Goal: Transaction & Acquisition: Purchase product/service

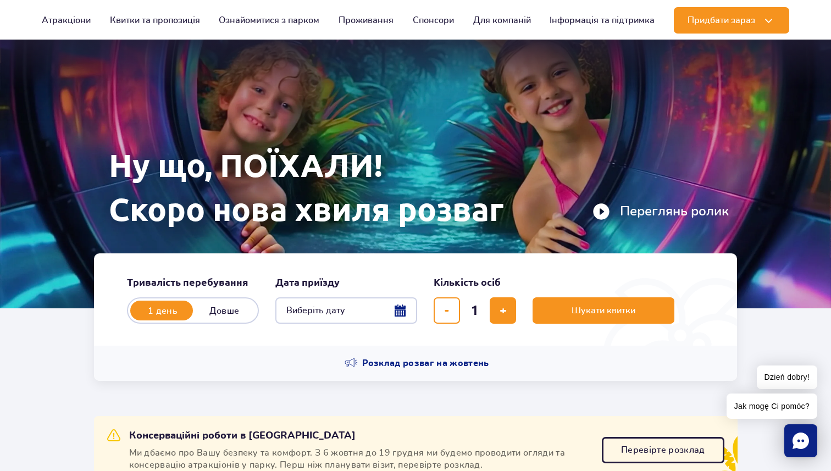
click at [341, 307] on button "Виберіть дату" at bounding box center [346, 310] width 142 height 26
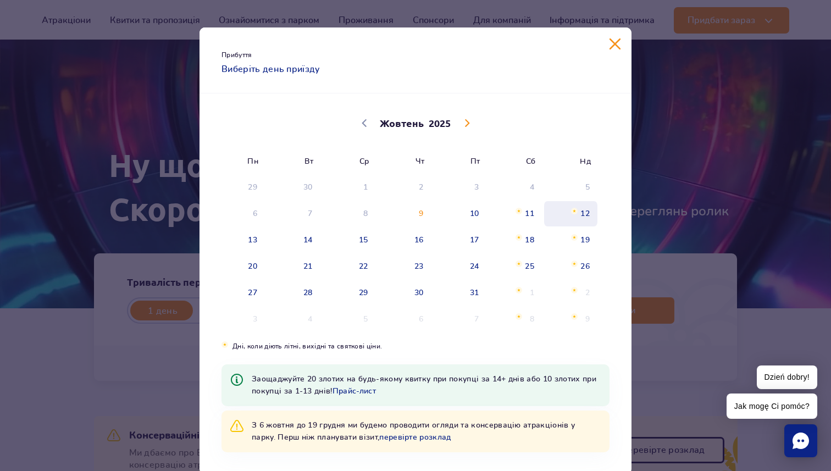
click at [573, 211] on span "Жовтень 12, 2025" at bounding box center [574, 211] width 7 height 7
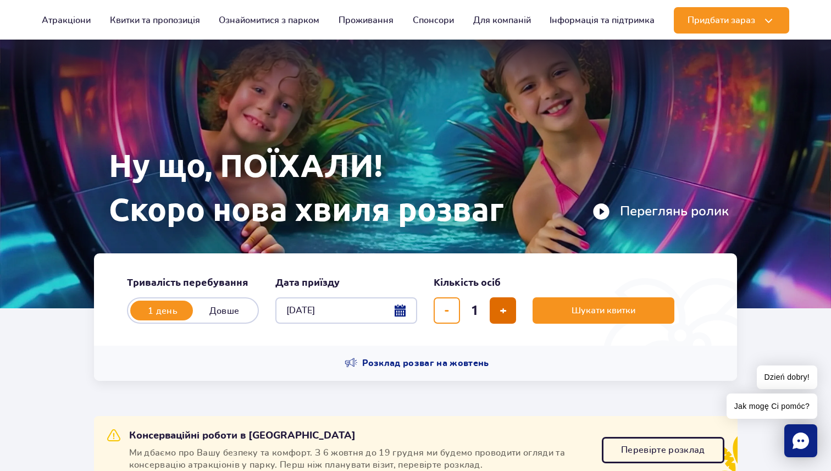
click at [492, 319] on button "додати квиток" at bounding box center [503, 310] width 26 height 26
type input "2"
click at [575, 320] on button "Шукати квитки" at bounding box center [604, 310] width 142 height 26
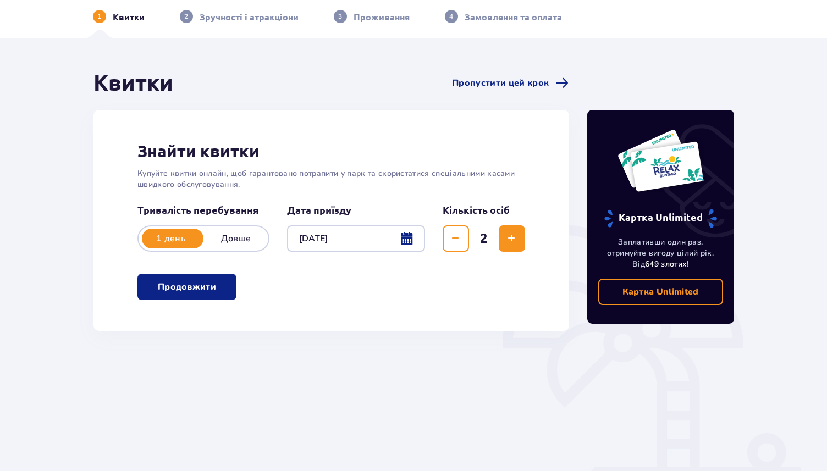
scroll to position [100, 0]
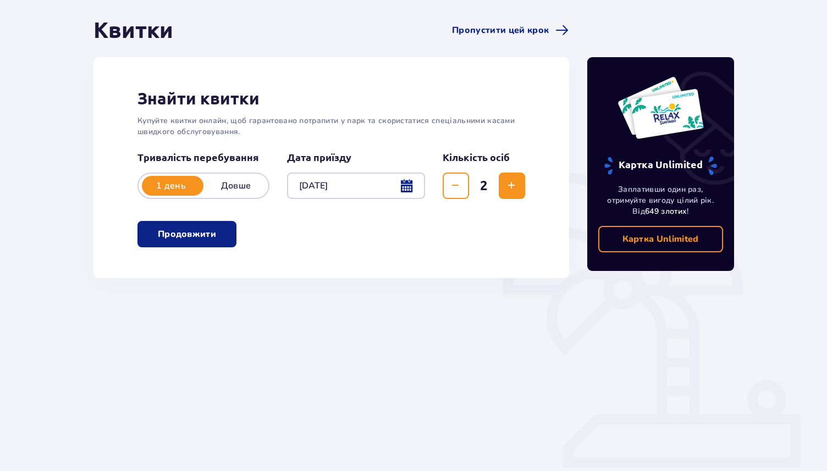
click at [207, 230] on p "Продовжити" at bounding box center [187, 234] width 58 height 12
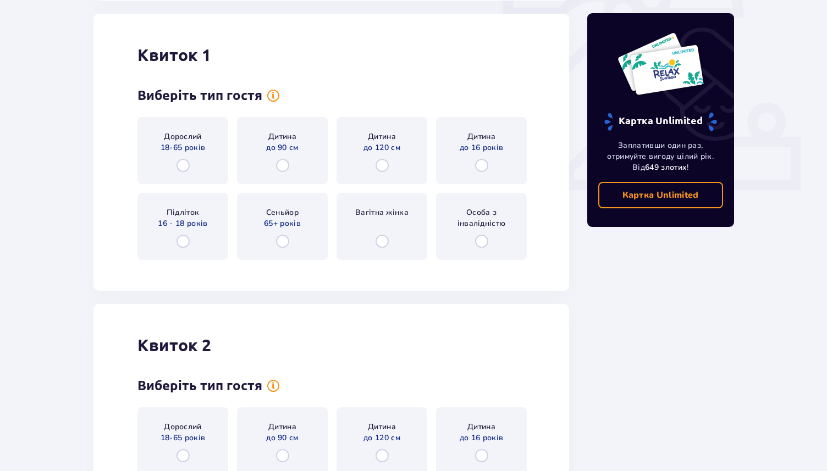
scroll to position [378, 0]
click at [183, 163] on input "radio" at bounding box center [183, 164] width 13 height 13
radio input "true"
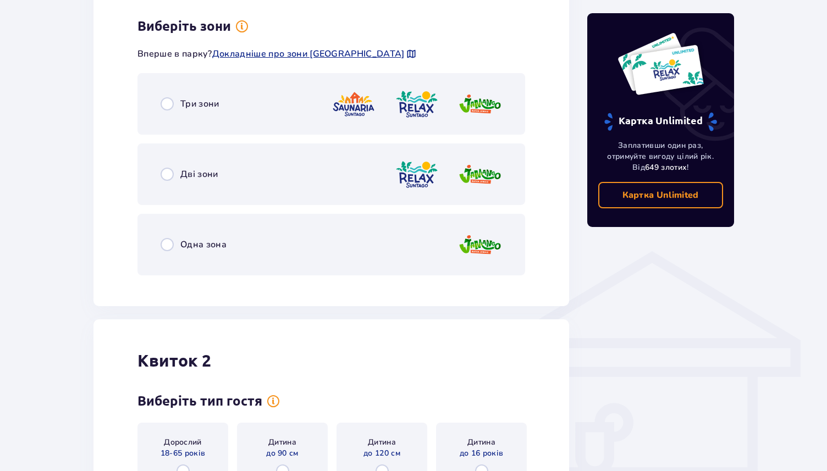
scroll to position [647, 0]
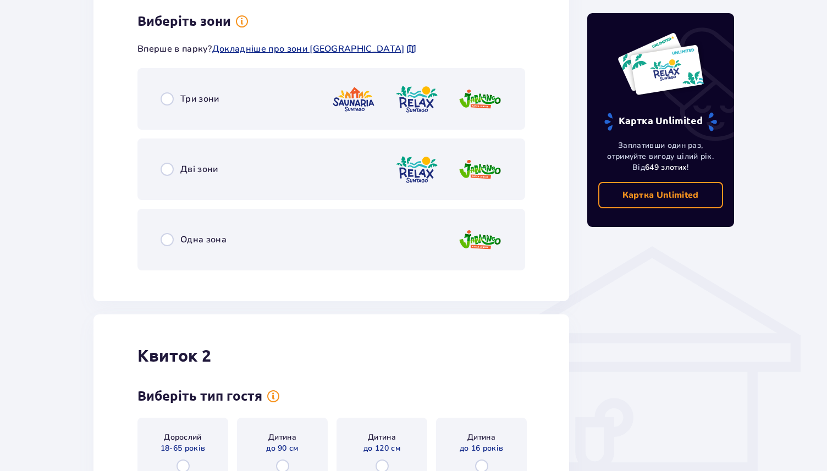
click at [164, 102] on input "radio" at bounding box center [167, 98] width 13 height 13
radio input "true"
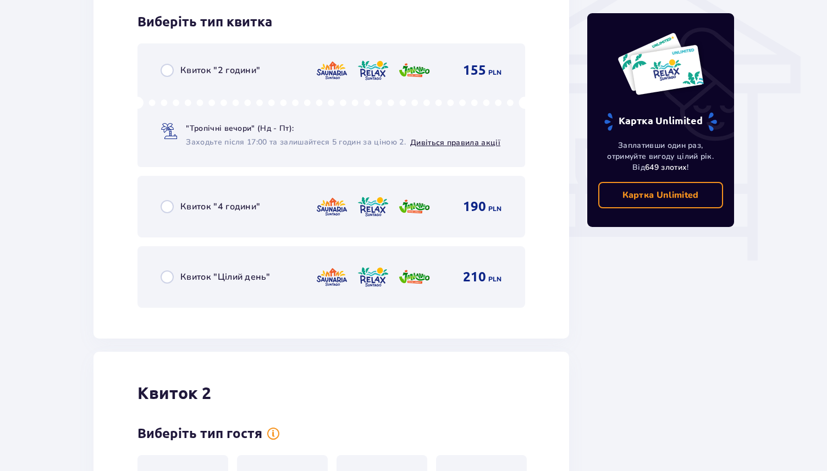
scroll to position [926, 0]
click at [168, 73] on input "radio" at bounding box center [167, 69] width 13 height 13
radio input "true"
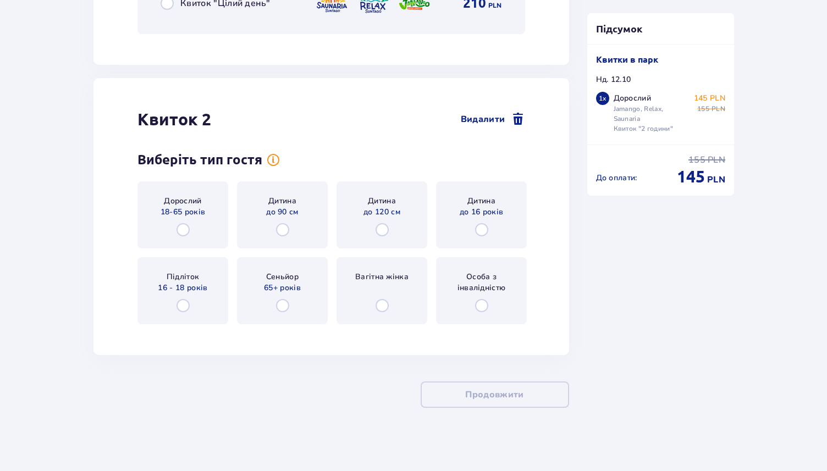
scroll to position [1202, 0]
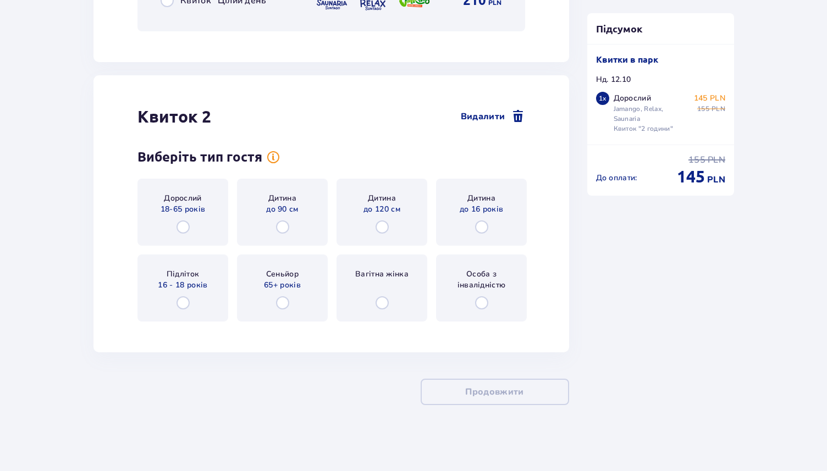
click at [179, 222] on input "radio" at bounding box center [183, 227] width 13 height 13
radio input "true"
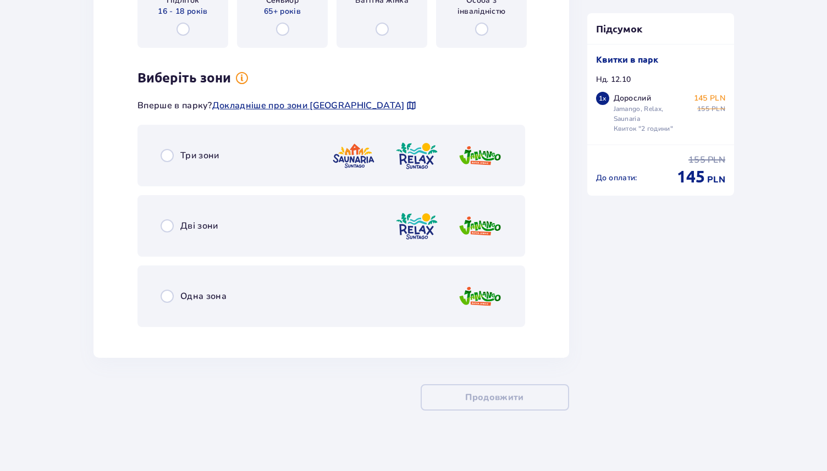
scroll to position [1481, 0]
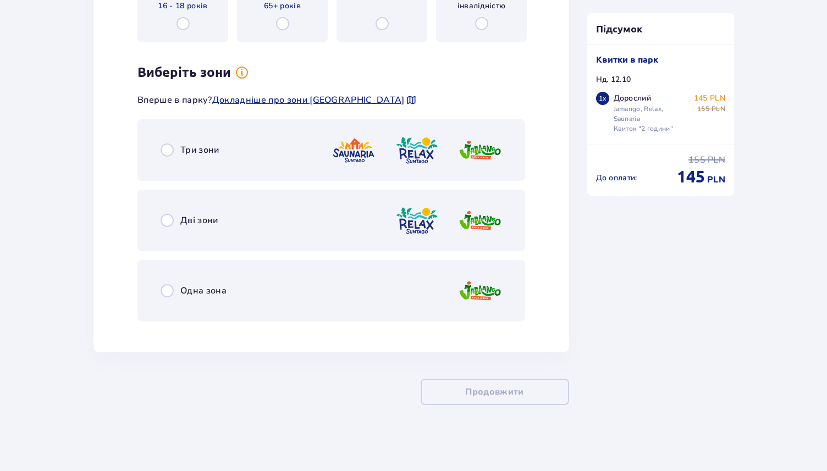
click at [166, 144] on input "radio" at bounding box center [167, 150] width 13 height 13
radio input "true"
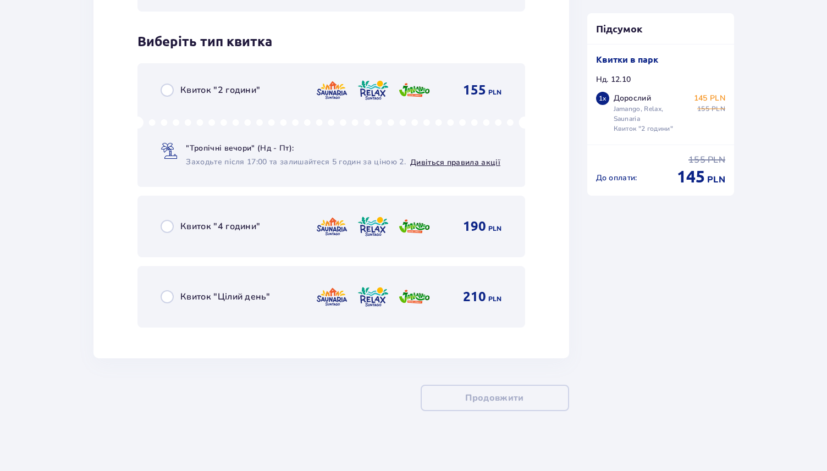
scroll to position [1798, 0]
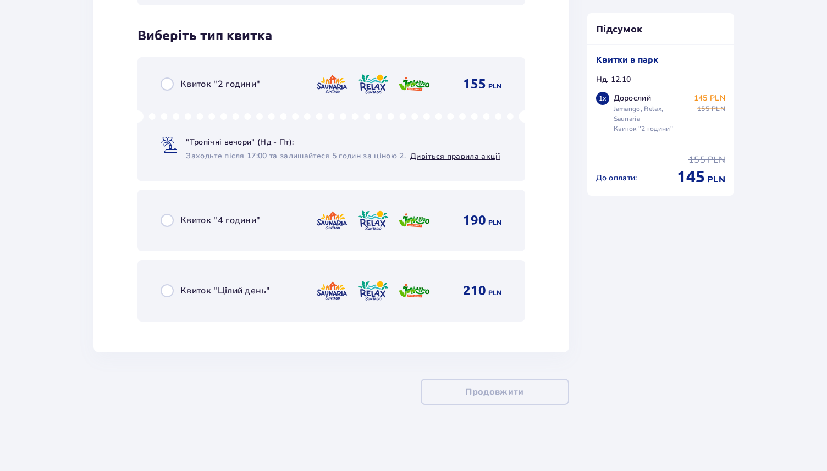
click at [166, 87] on input "radio" at bounding box center [167, 84] width 13 height 13
radio input "true"
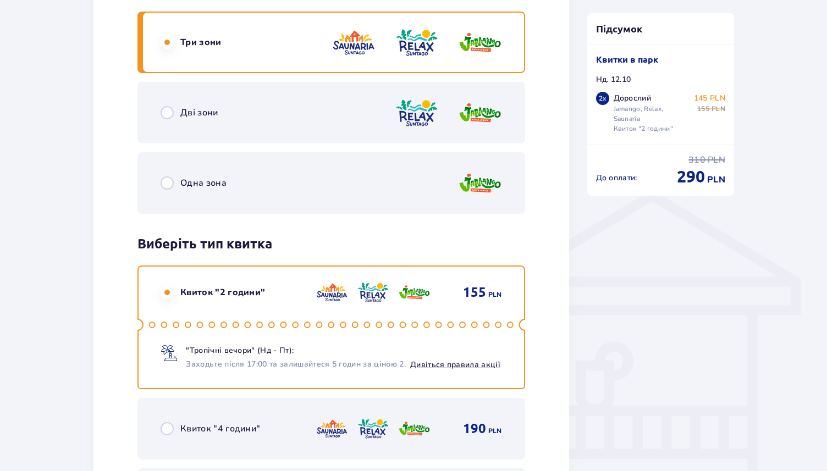
scroll to position [712, 0]
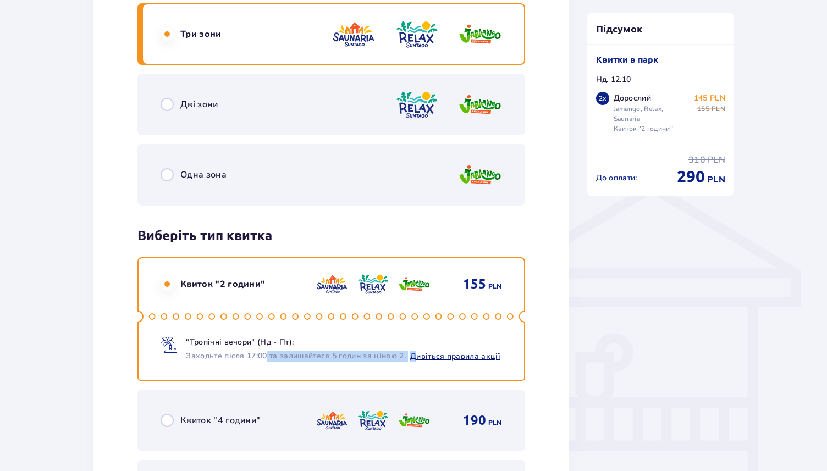
drag, startPoint x: 267, startPoint y: 354, endPoint x: 414, endPoint y: 359, distance: 147.5
click at [414, 359] on div "Заходьте після 17:00 та залишайтеся 5 годин за ціною 2. Дивіться правила акції" at bounding box center [343, 356] width 315 height 12
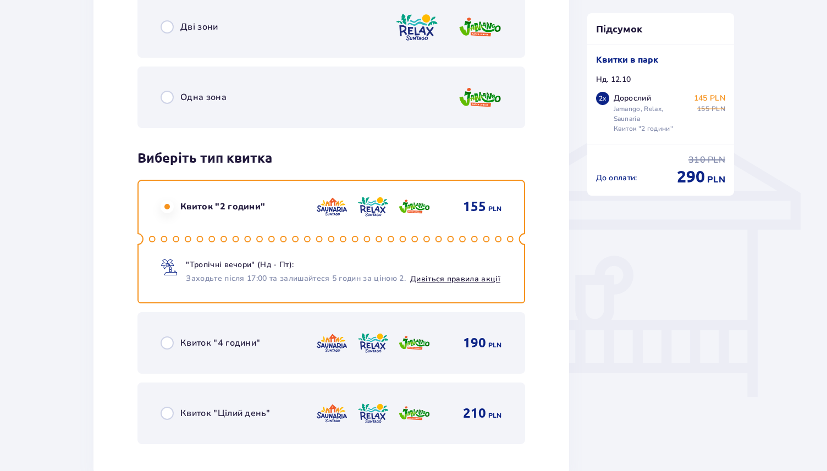
scroll to position [790, 0]
click at [461, 274] on link "Дивіться правила акції" at bounding box center [455, 278] width 90 height 10
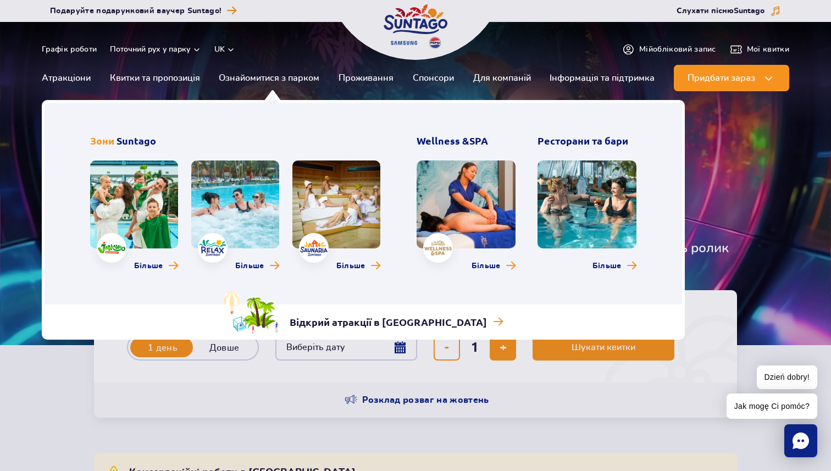
click at [368, 200] on link at bounding box center [337, 205] width 88 height 88
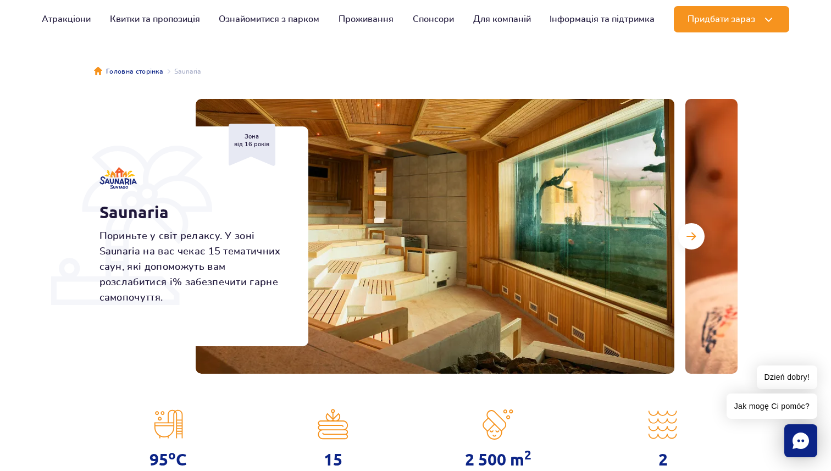
scroll to position [1, 0]
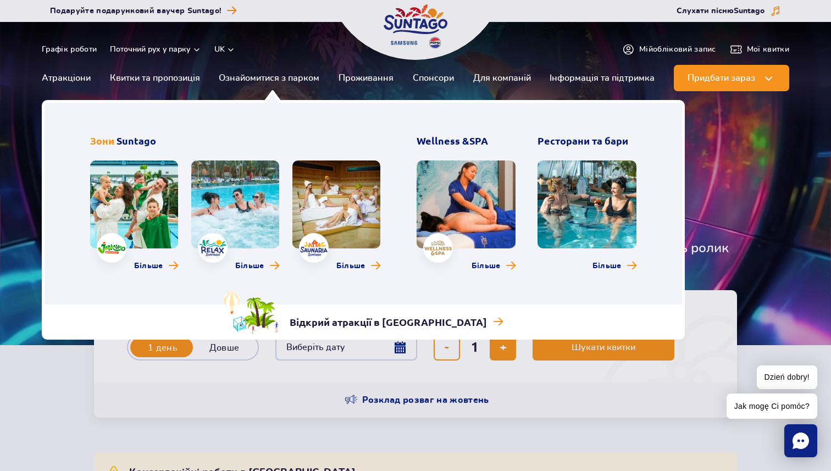
click at [158, 208] on link at bounding box center [134, 205] width 88 height 88
click at [330, 186] on link at bounding box center [337, 205] width 88 height 88
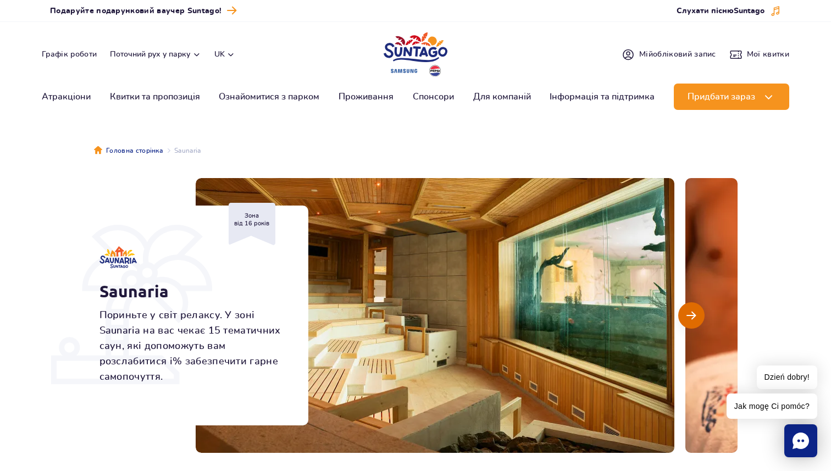
click at [693, 323] on button "Наступний слайд" at bounding box center [692, 315] width 26 height 26
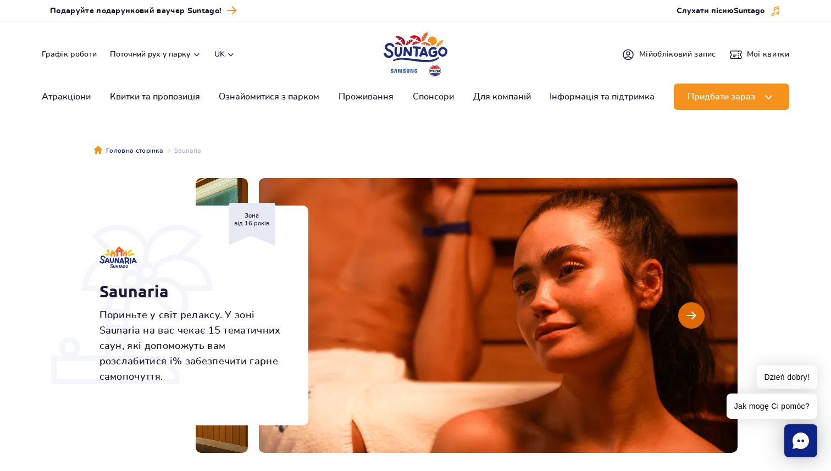
click at [693, 323] on button "Наступний слайд" at bounding box center [692, 315] width 26 height 26
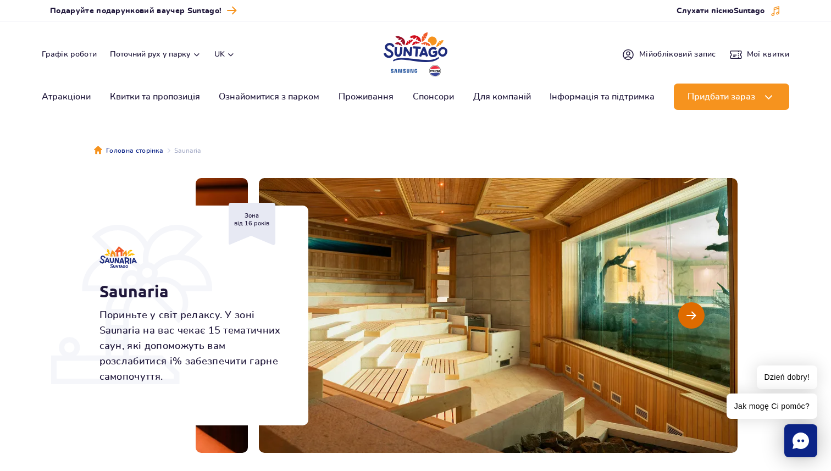
click at [685, 310] on button "Наступний слайд" at bounding box center [692, 315] width 26 height 26
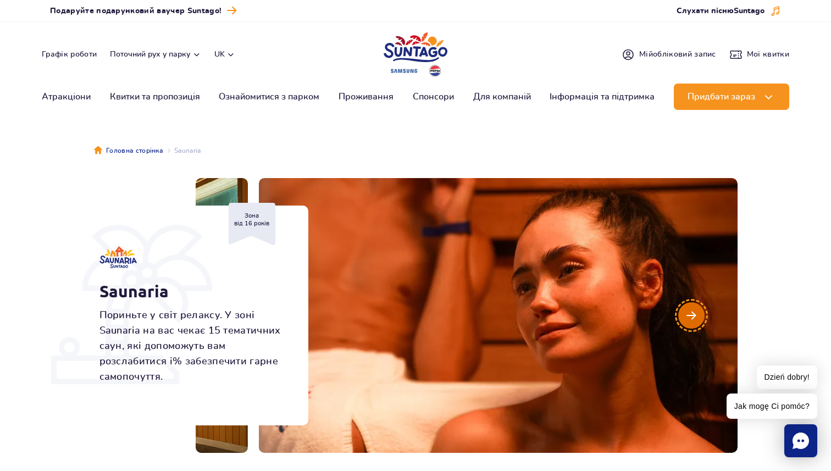
click at [685, 310] on button "Наступний слайд" at bounding box center [692, 315] width 26 height 26
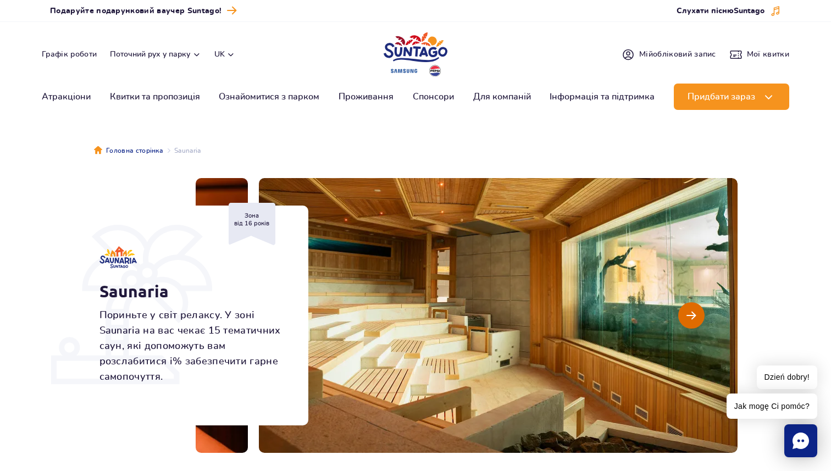
click at [685, 310] on button "Наступний слайд" at bounding box center [692, 315] width 26 height 26
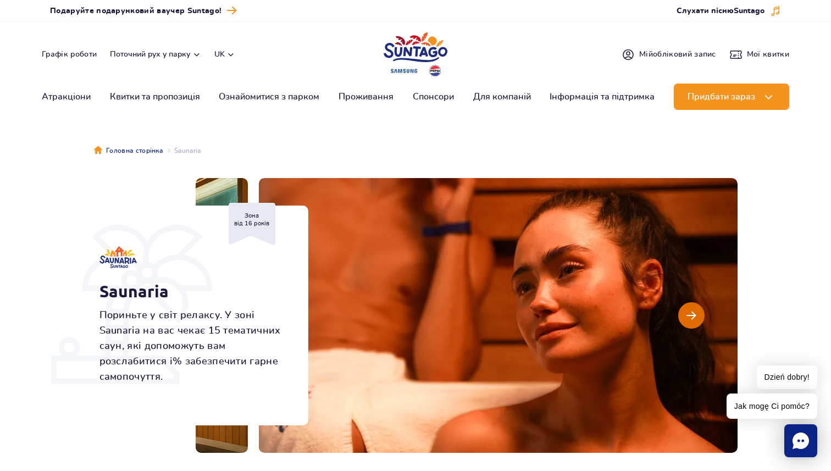
click at [685, 310] on button "Наступний слайд" at bounding box center [692, 315] width 26 height 26
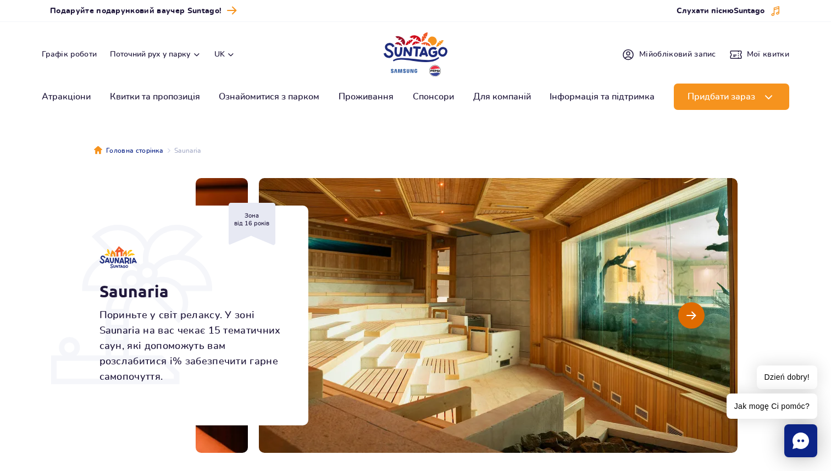
click at [685, 310] on button "Наступний слайд" at bounding box center [692, 315] width 26 height 26
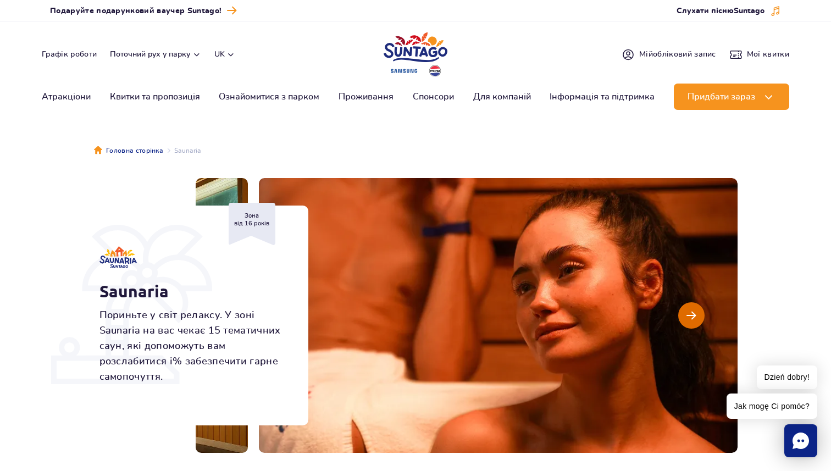
click at [685, 310] on button "Наступний слайд" at bounding box center [692, 315] width 26 height 26
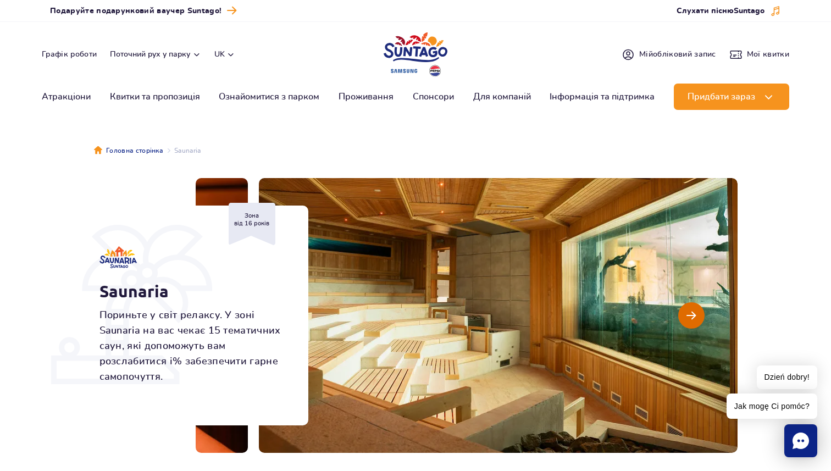
click at [685, 310] on button "Наступний слайд" at bounding box center [692, 315] width 26 height 26
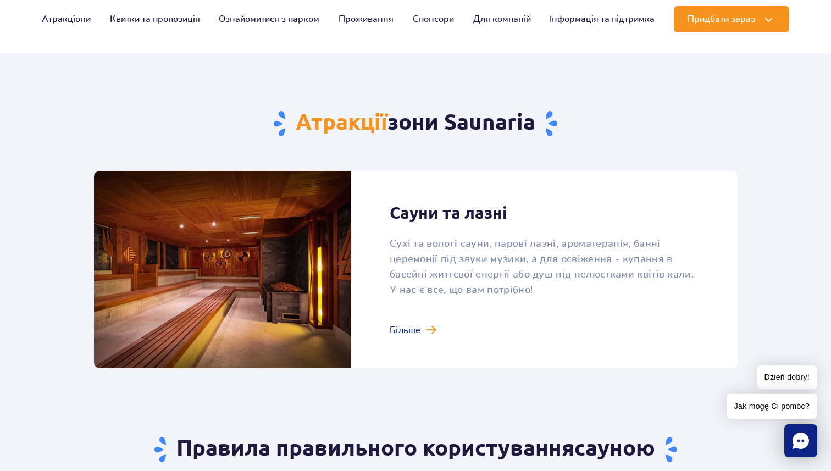
scroll to position [619, 0]
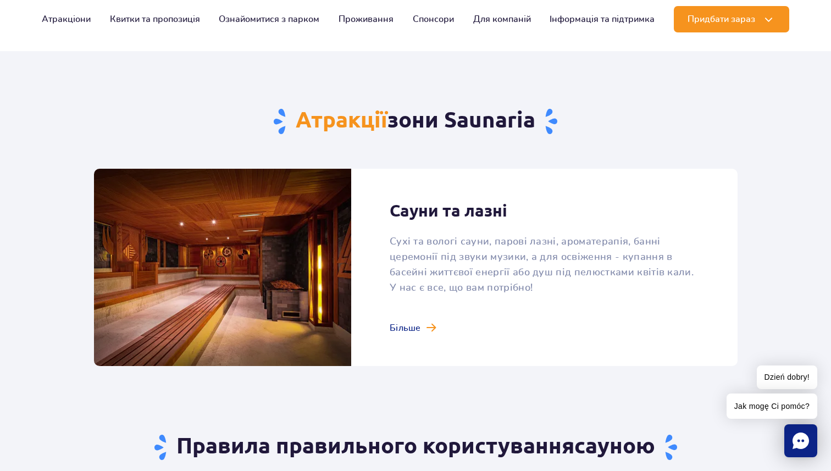
click at [426, 327] on link at bounding box center [416, 267] width 644 height 197
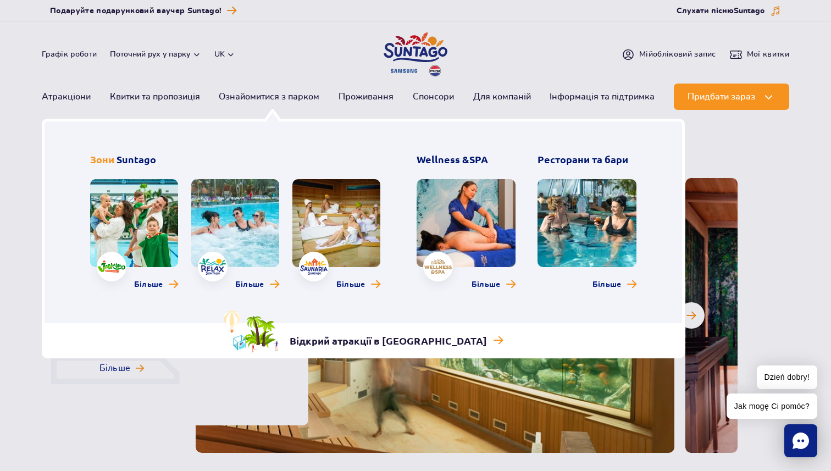
click at [243, 219] on link at bounding box center [235, 223] width 88 height 88
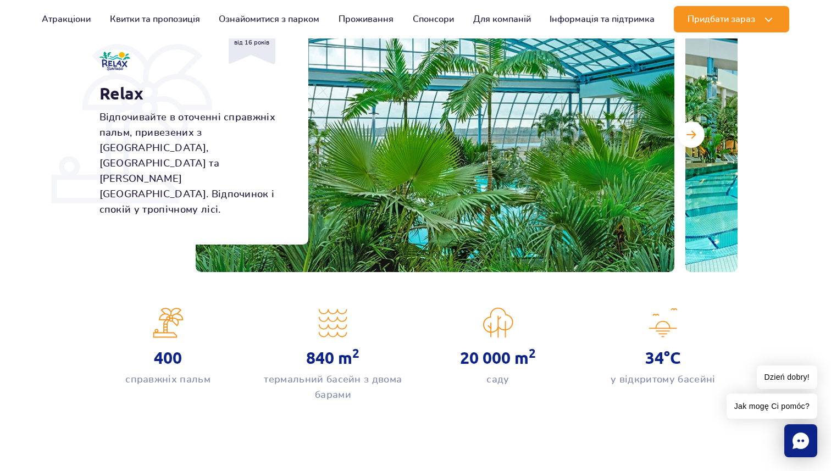
scroll to position [183, 0]
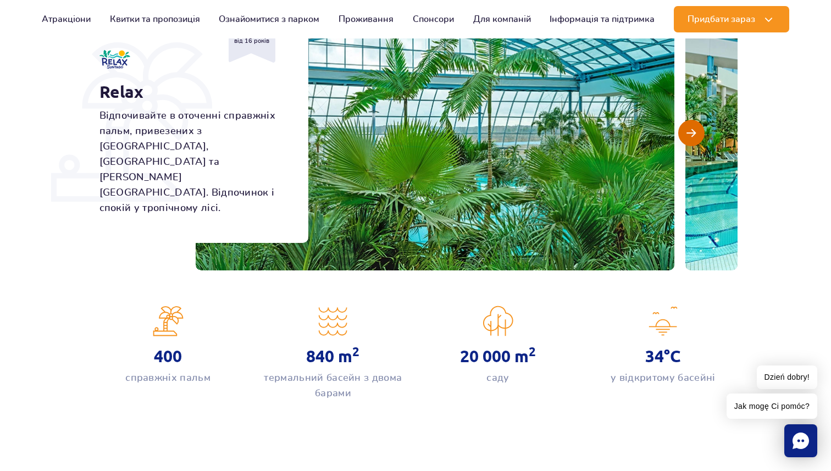
click at [687, 130] on span "Наступний слайд" at bounding box center [691, 133] width 9 height 10
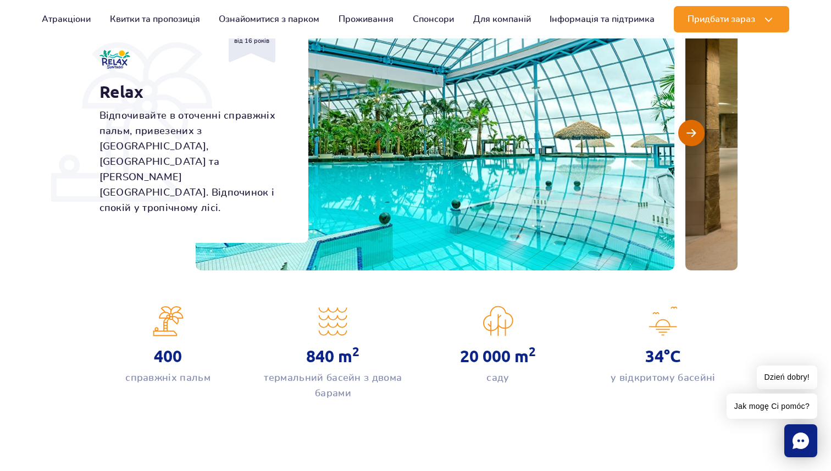
click at [687, 130] on span "Наступний слайд" at bounding box center [691, 133] width 9 height 10
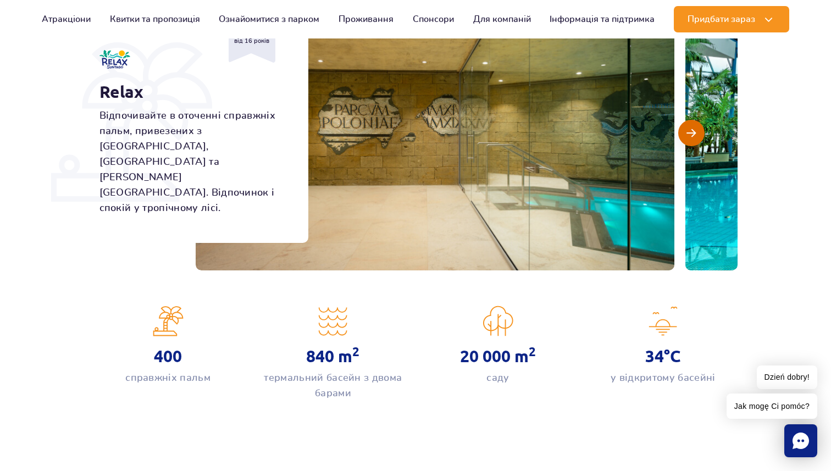
click at [687, 130] on span "Наступний слайд" at bounding box center [691, 133] width 9 height 10
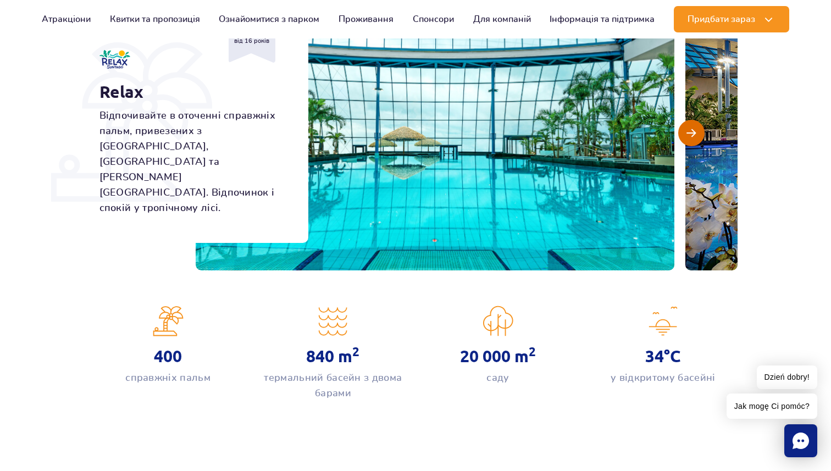
click at [687, 130] on span "Наступний слайд" at bounding box center [691, 133] width 9 height 10
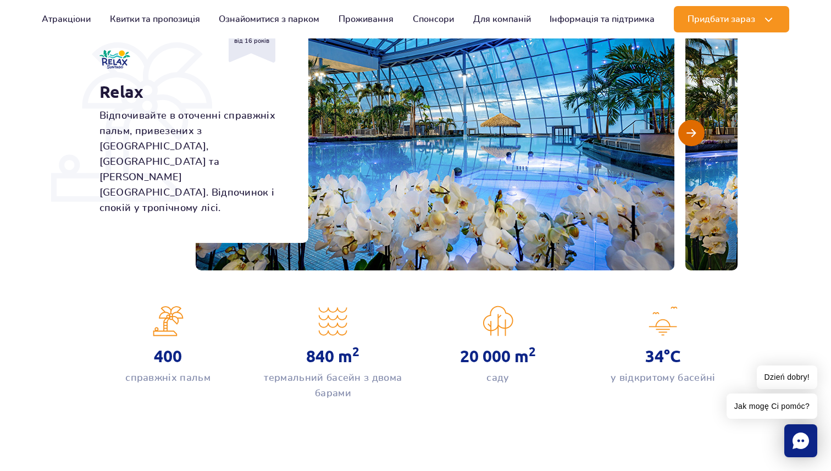
click at [687, 130] on span "Наступний слайд" at bounding box center [691, 133] width 9 height 10
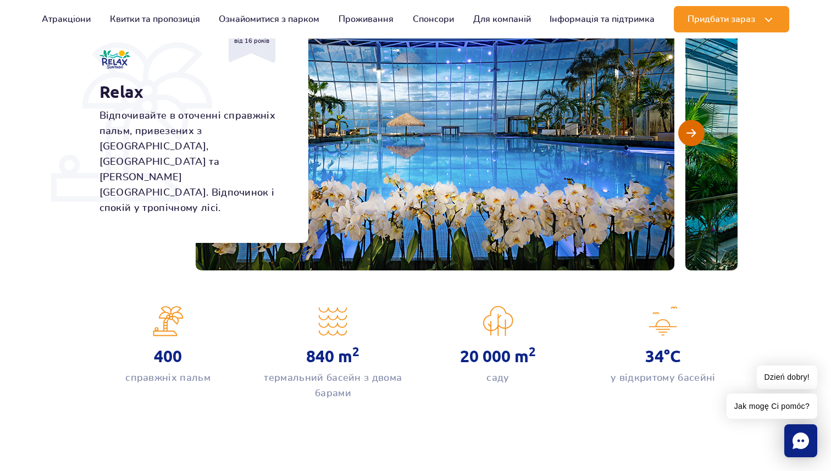
click at [687, 130] on span "Наступний слайд" at bounding box center [691, 133] width 9 height 10
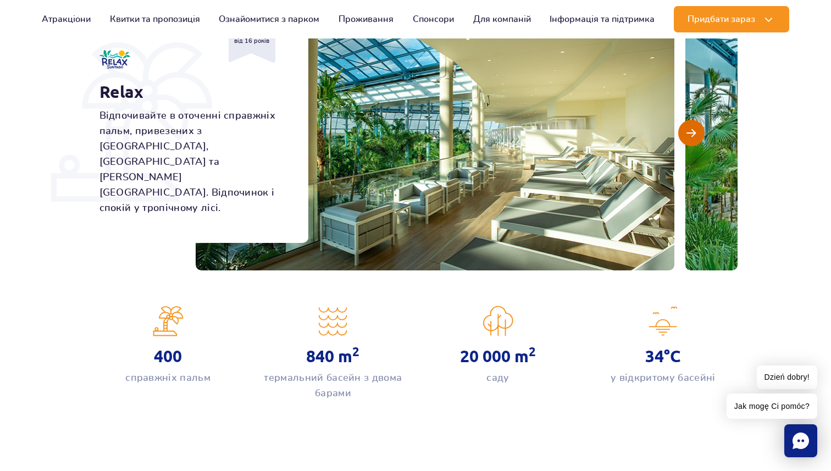
click at [687, 130] on span "Наступний слайд" at bounding box center [691, 133] width 9 height 10
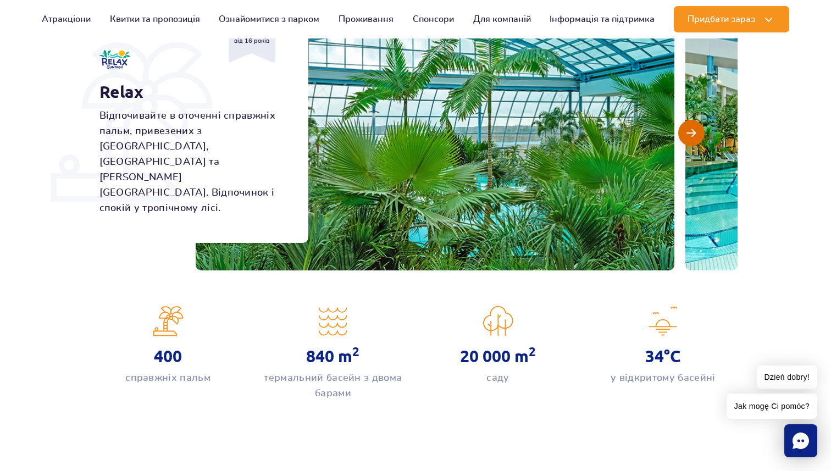
click at [687, 130] on span "Наступний слайд" at bounding box center [691, 133] width 9 height 10
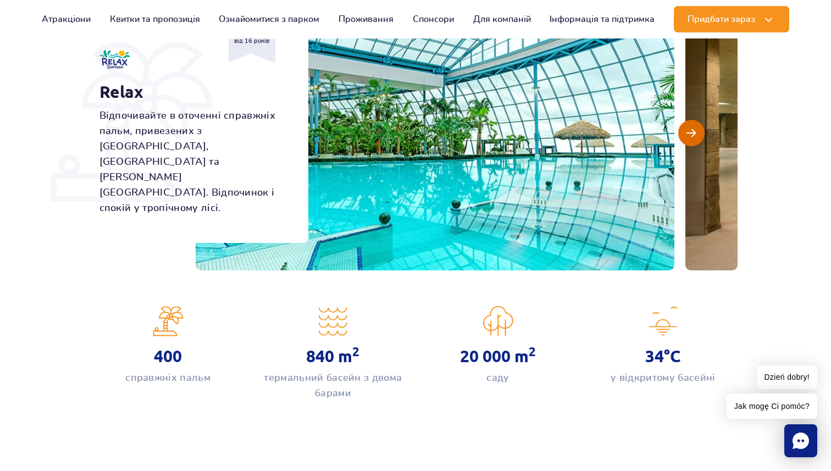
click at [687, 130] on span "Наступний слайд" at bounding box center [691, 133] width 9 height 10
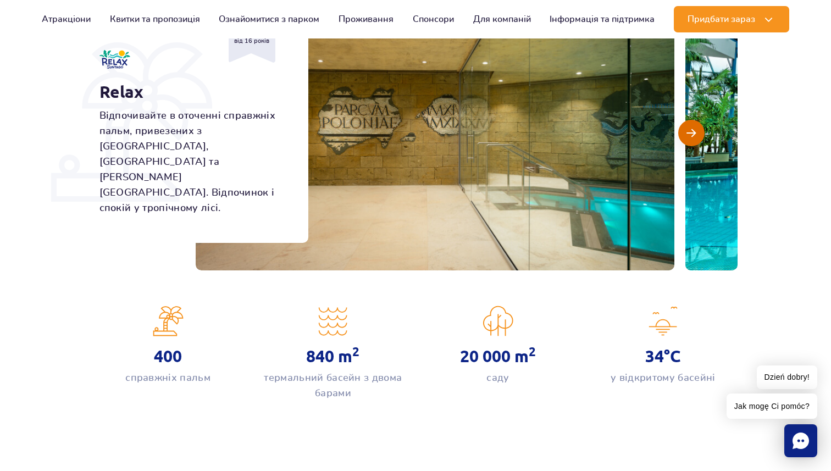
click at [687, 130] on span "Наступний слайд" at bounding box center [691, 133] width 9 height 10
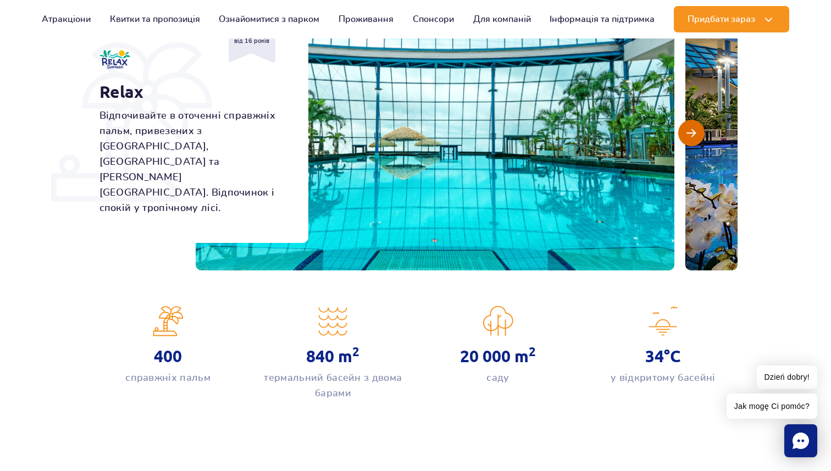
click at [687, 130] on span "Наступний слайд" at bounding box center [691, 133] width 9 height 10
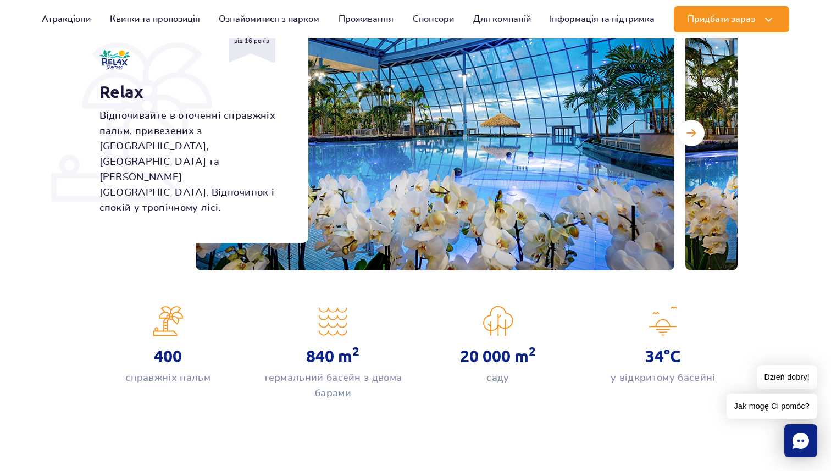
scroll to position [0, 0]
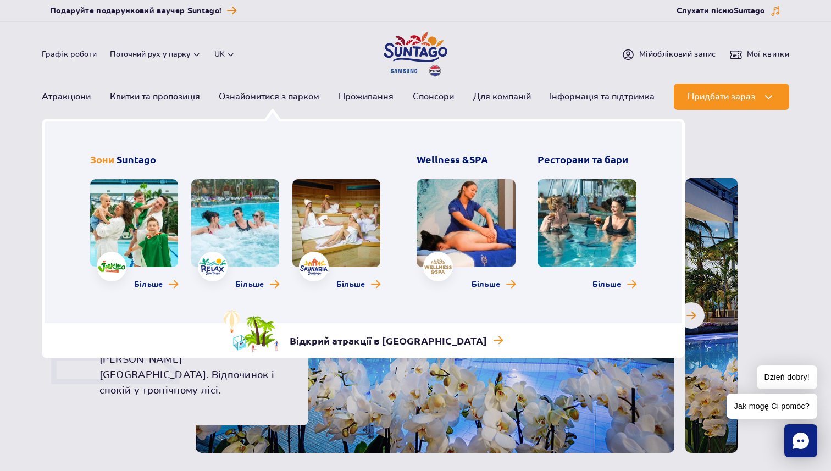
click at [124, 234] on link at bounding box center [134, 223] width 88 height 88
